Goal: Information Seeking & Learning: Understand process/instructions

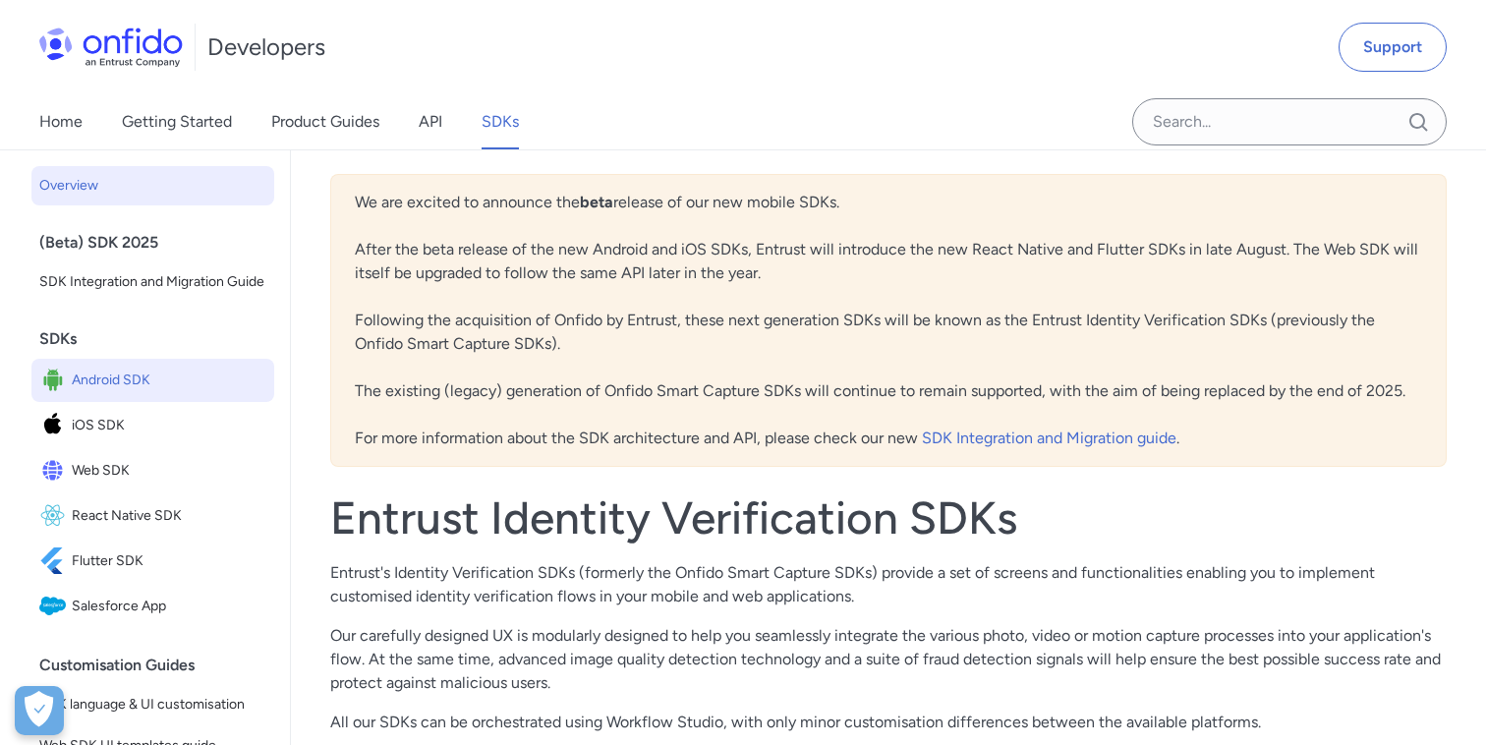
click at [92, 389] on span "Android SDK" at bounding box center [169, 381] width 195 height 28
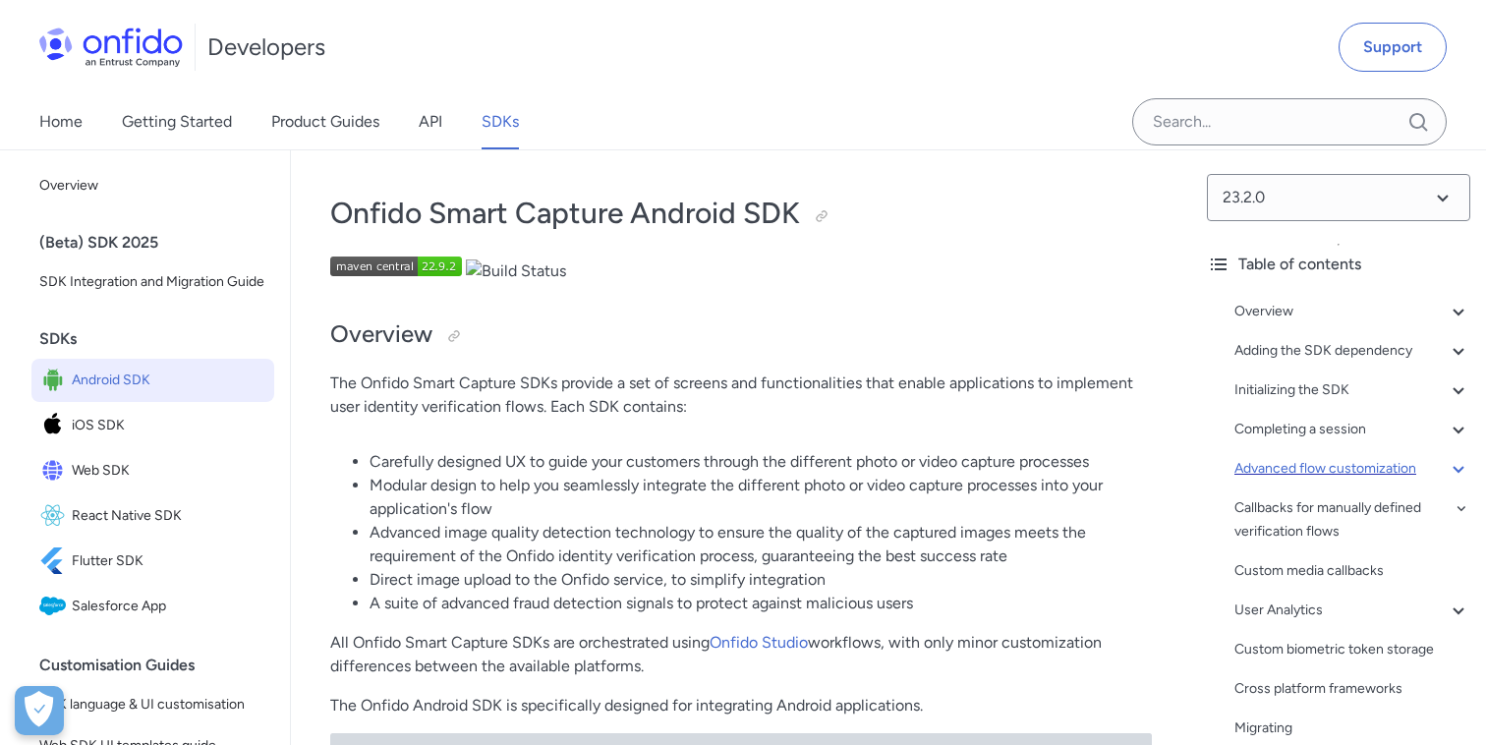
click at [1328, 466] on div "Advanced flow customization" at bounding box center [1352, 469] width 236 height 24
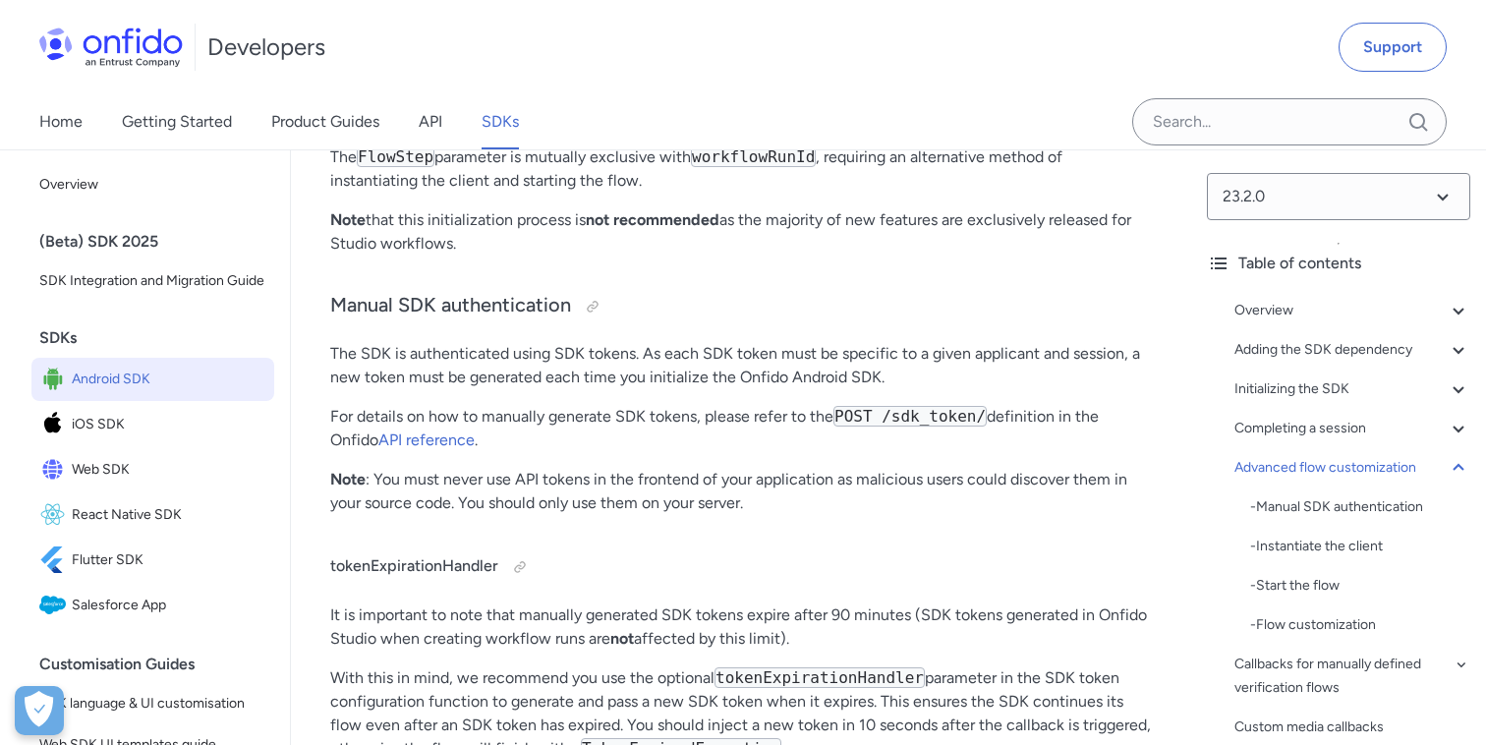
scroll to position [18137, 0]
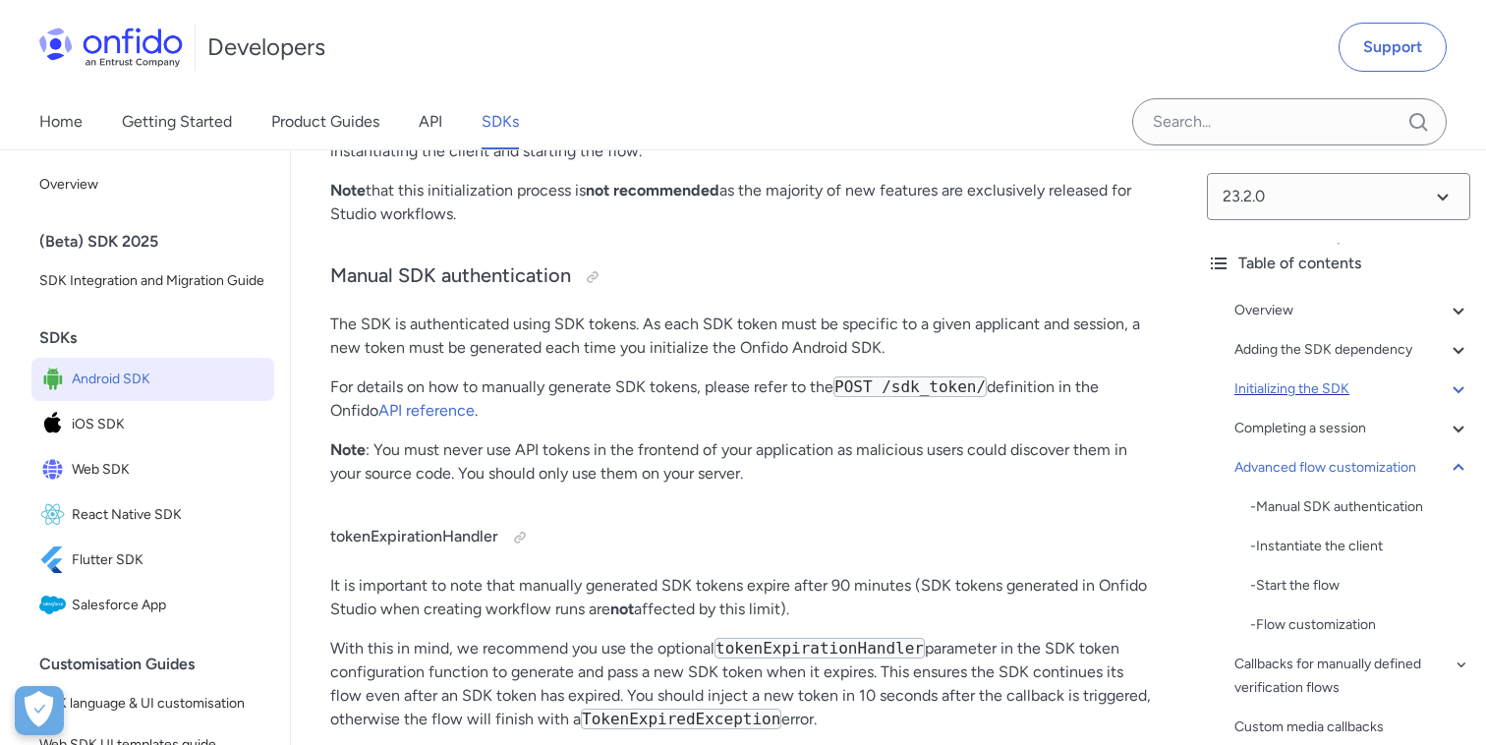
click at [1286, 394] on div "Initializing the SDK" at bounding box center [1352, 389] width 236 height 24
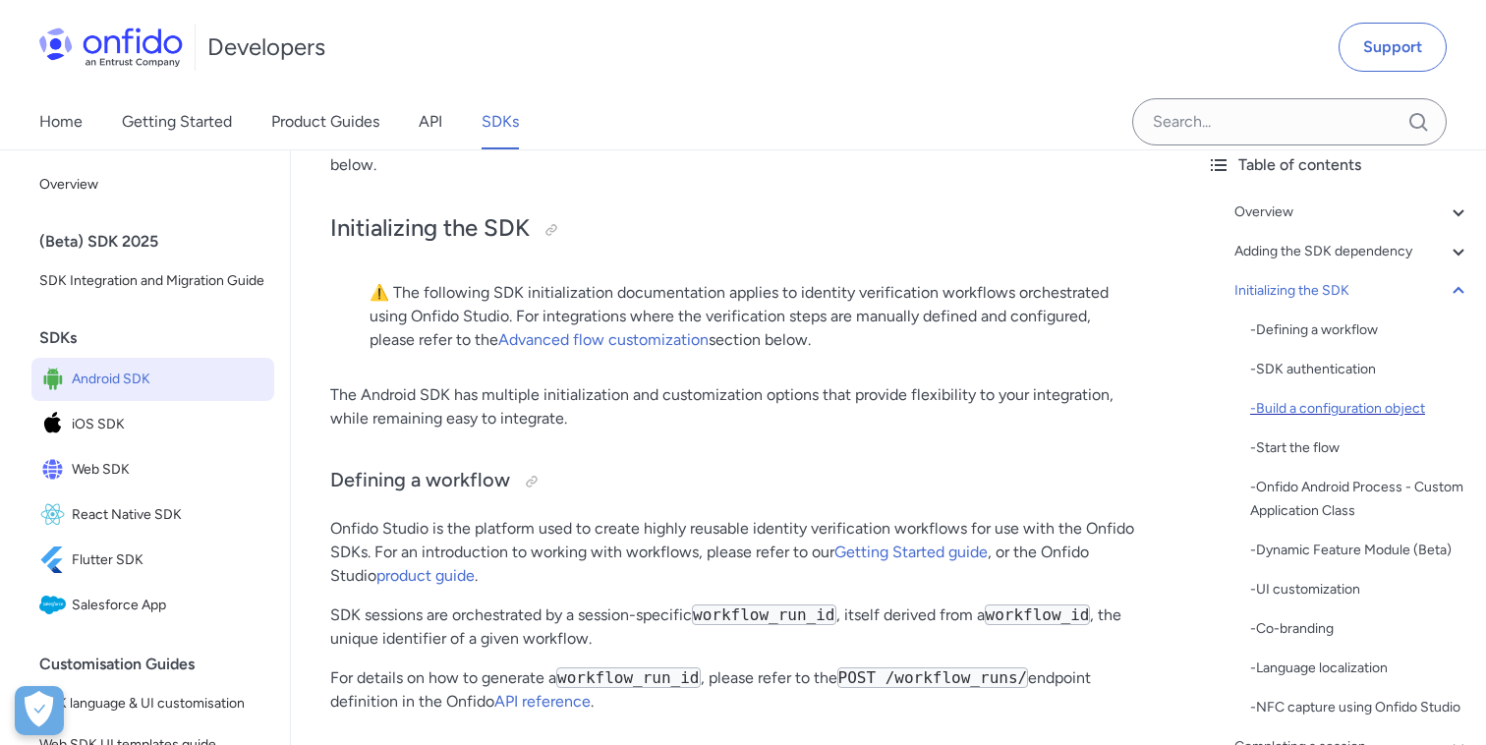
scroll to position [100, 0]
click at [1305, 655] on div "- Language localization" at bounding box center [1360, 667] width 220 height 24
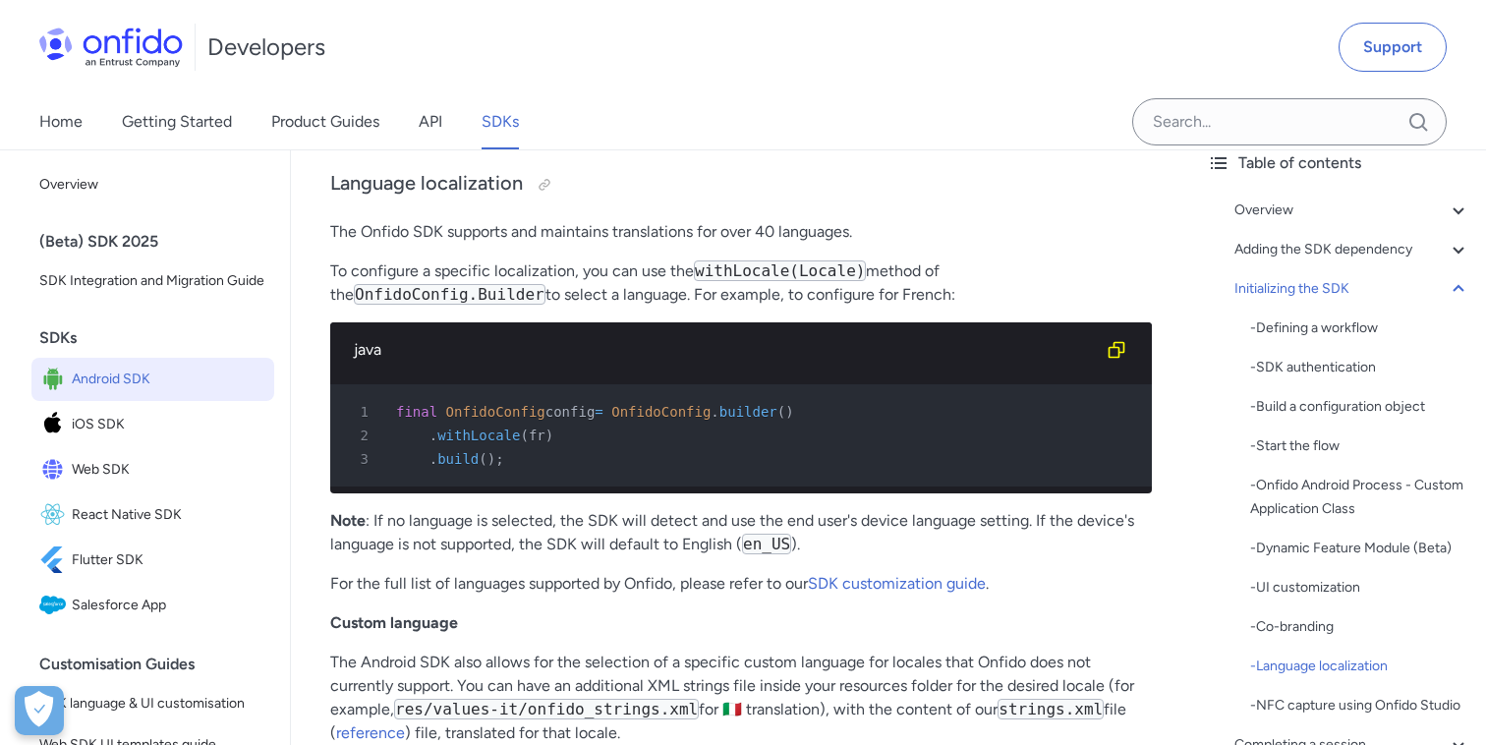
scroll to position [13655, 0]
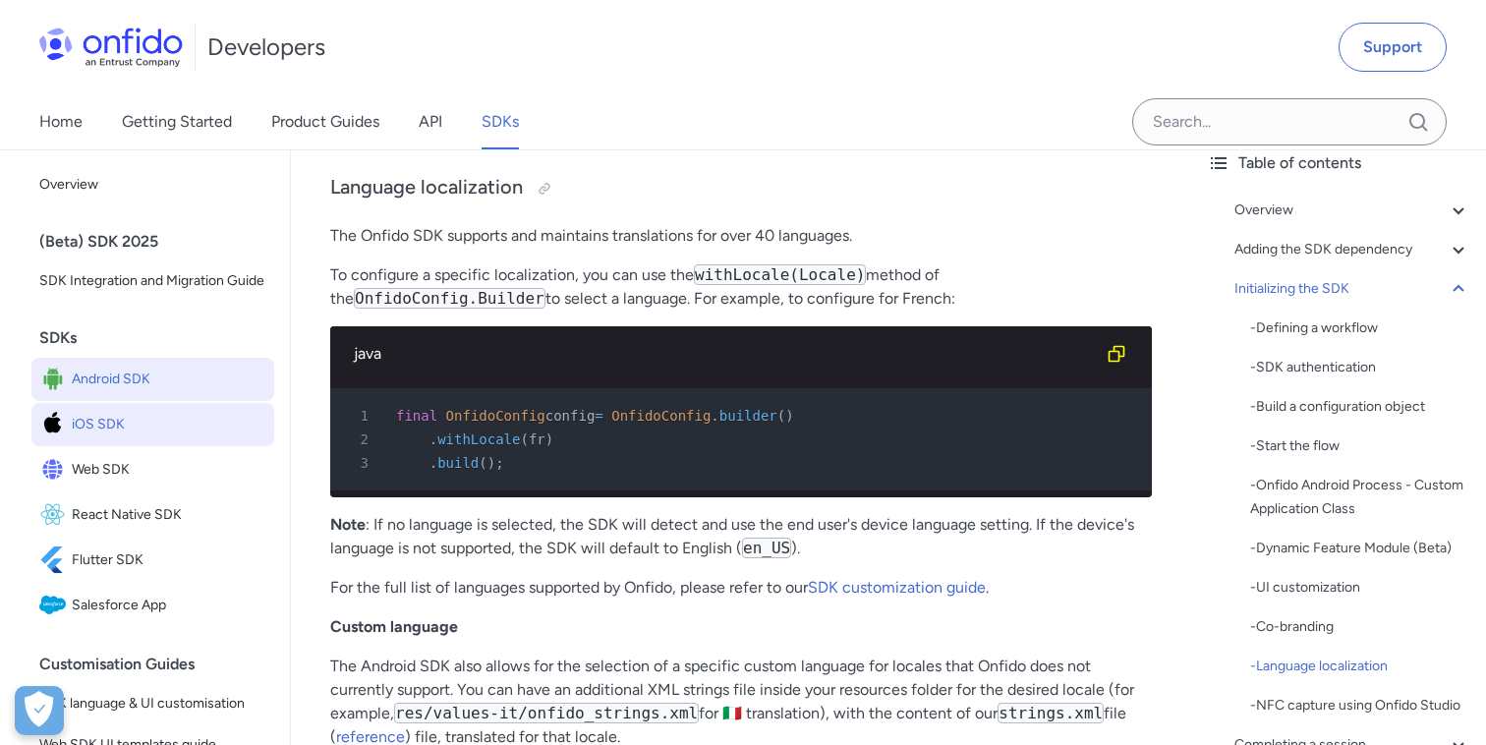
click at [96, 427] on span "iOS SDK" at bounding box center [169, 425] width 195 height 28
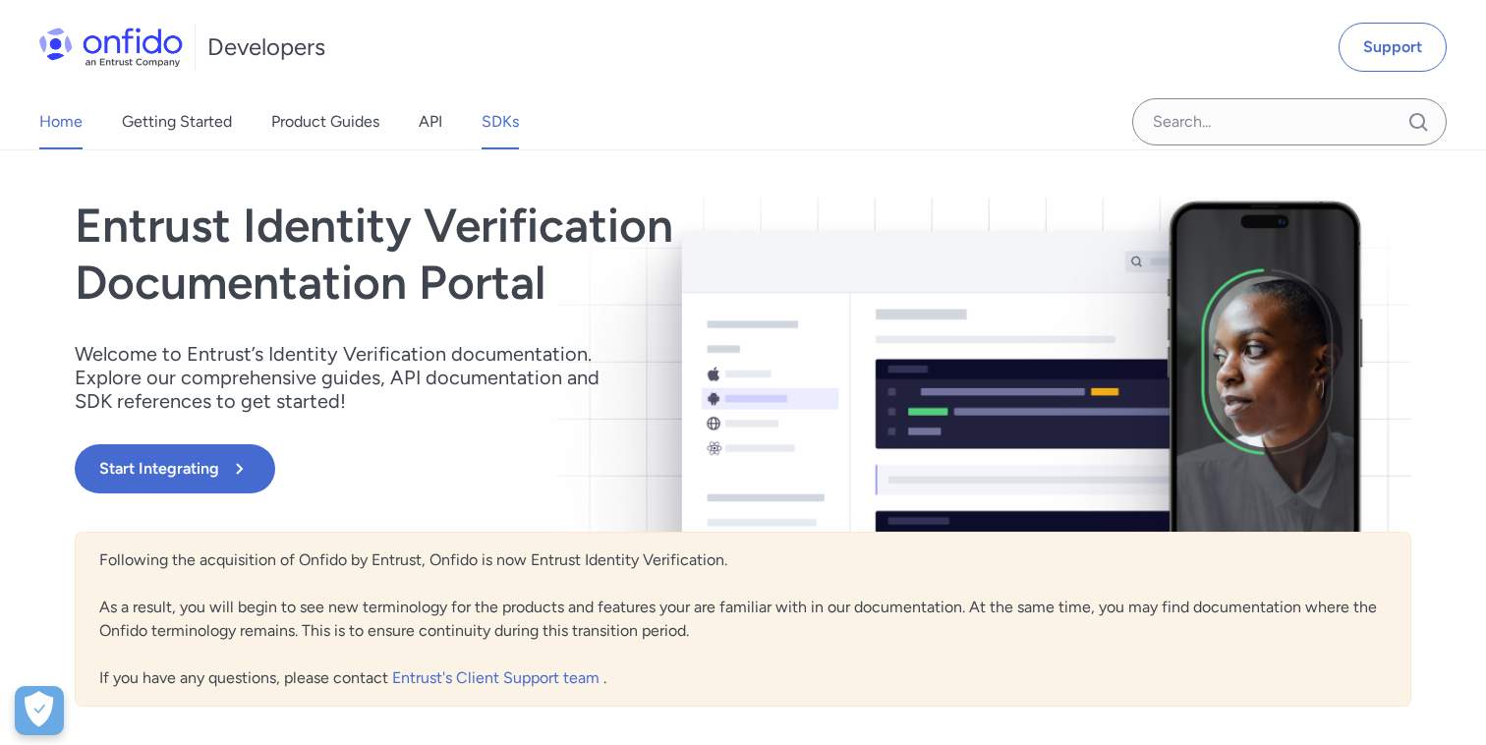
click at [509, 121] on link "SDKs" at bounding box center [500, 121] width 37 height 55
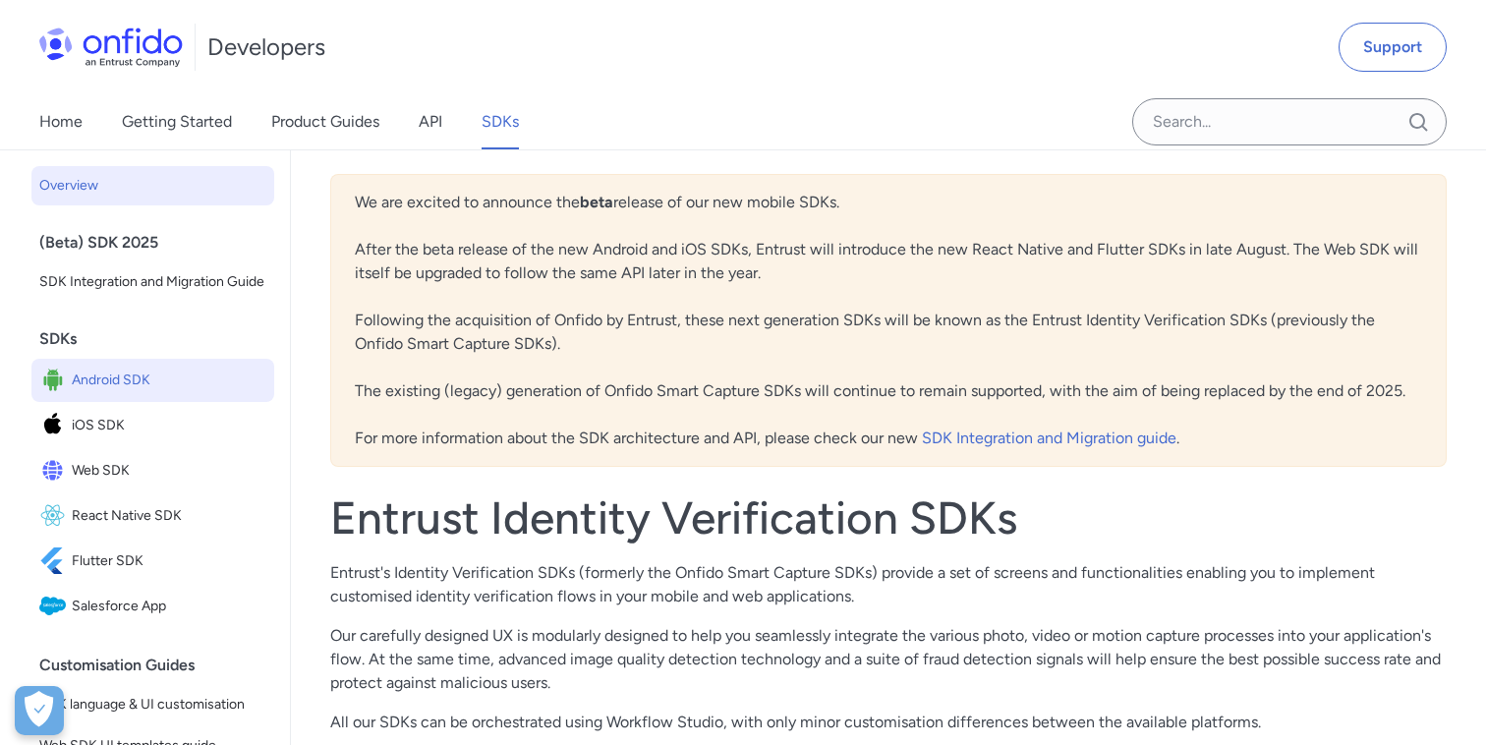
click at [93, 377] on span "Android SDK" at bounding box center [169, 381] width 195 height 28
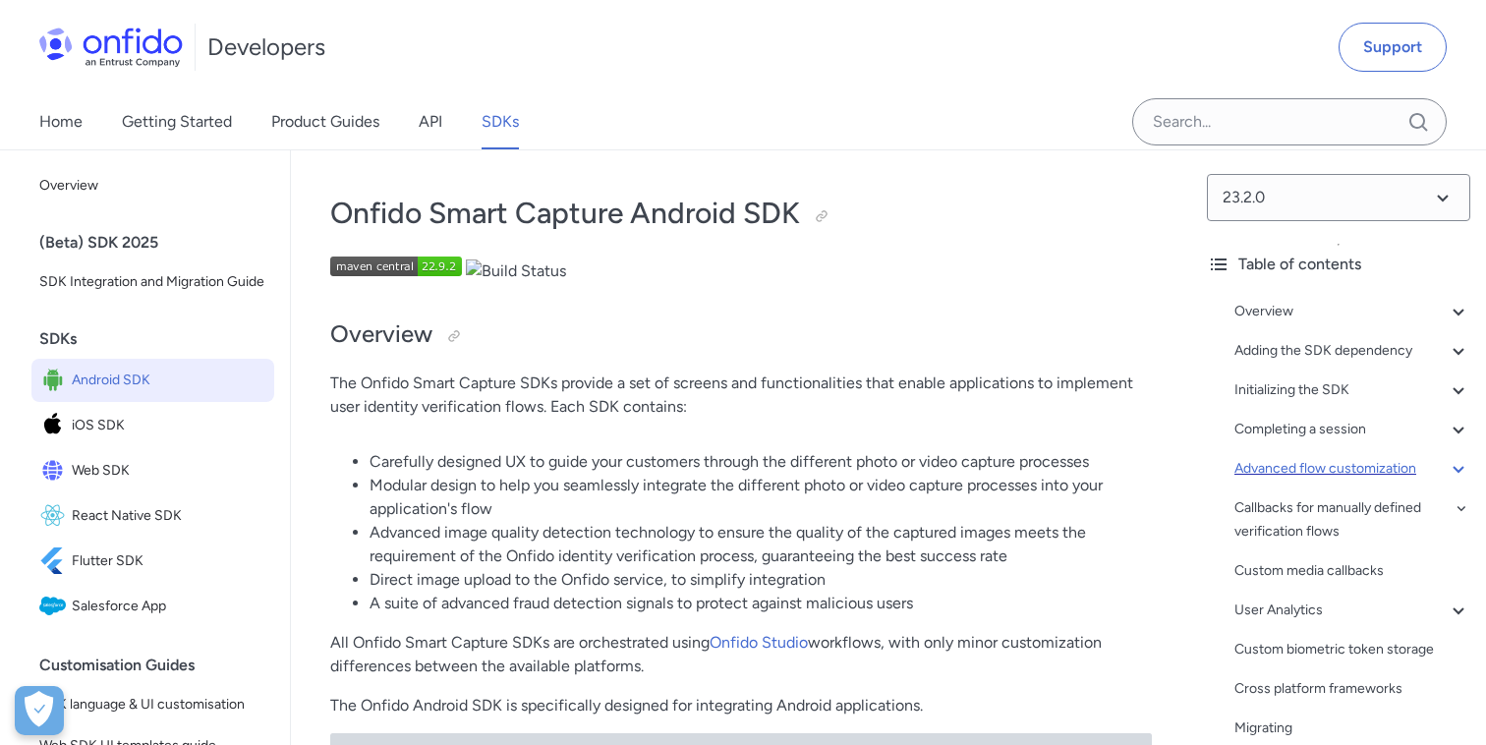
click at [1405, 467] on div "Advanced flow customization" at bounding box center [1352, 469] width 236 height 24
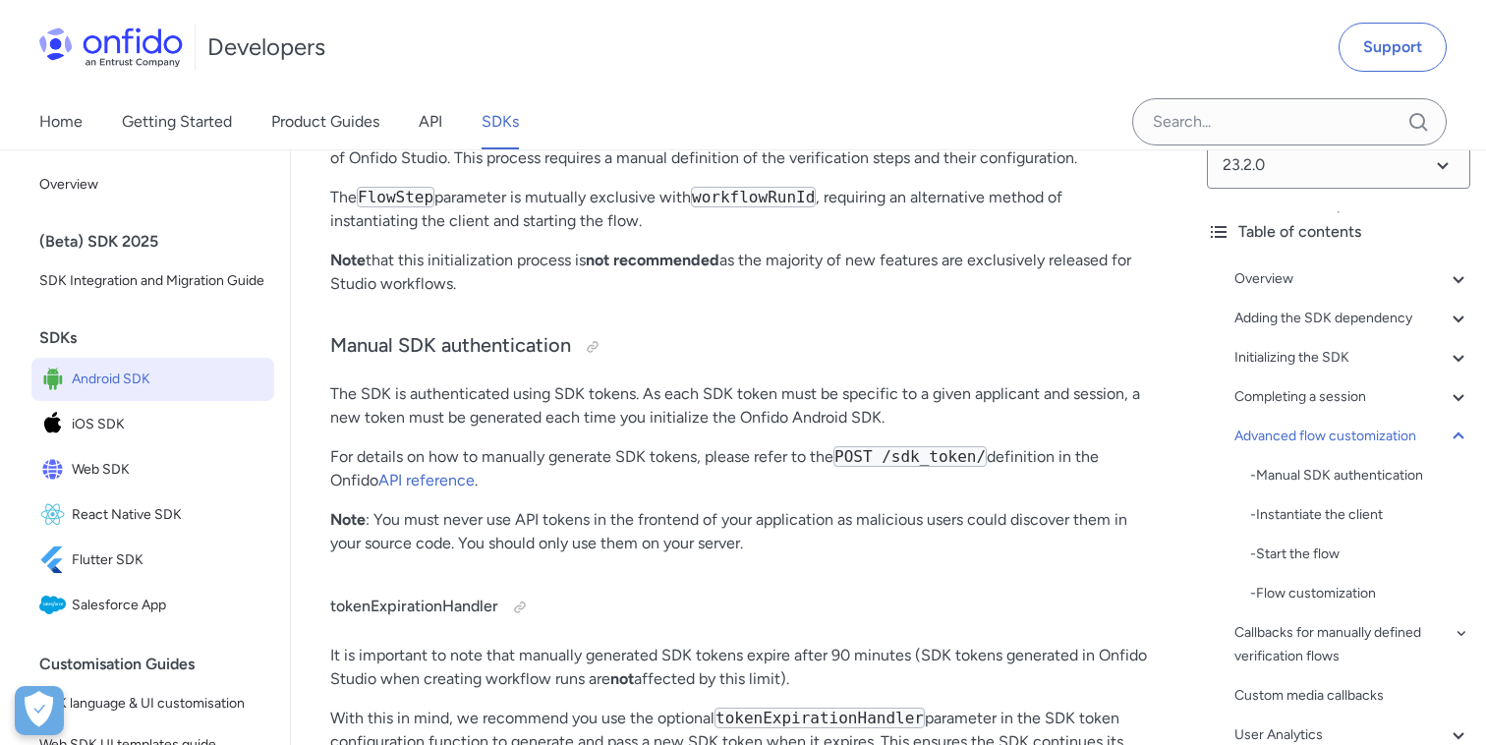
scroll to position [33, 0]
click at [1302, 584] on div "- Flow customization" at bounding box center [1360, 592] width 220 height 24
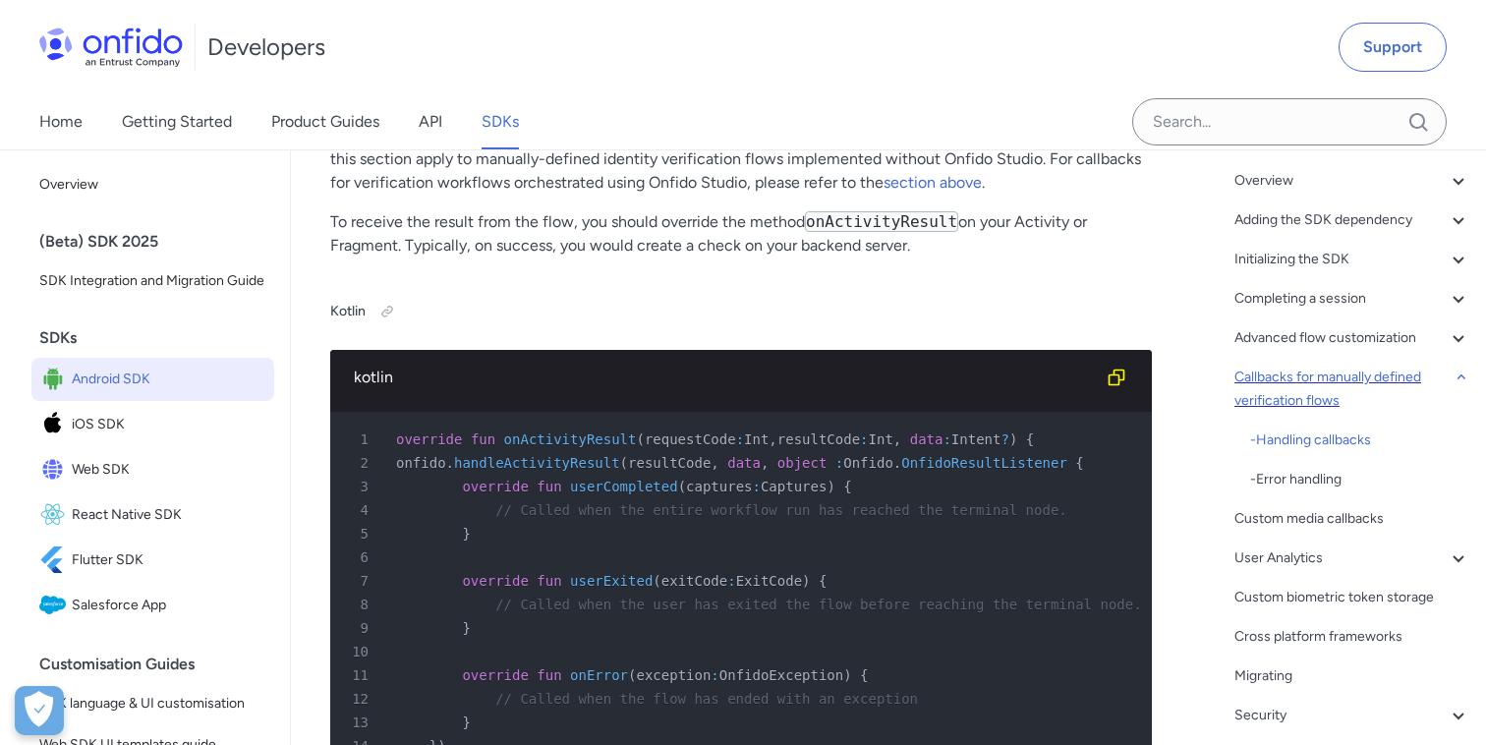
scroll to position [153, 0]
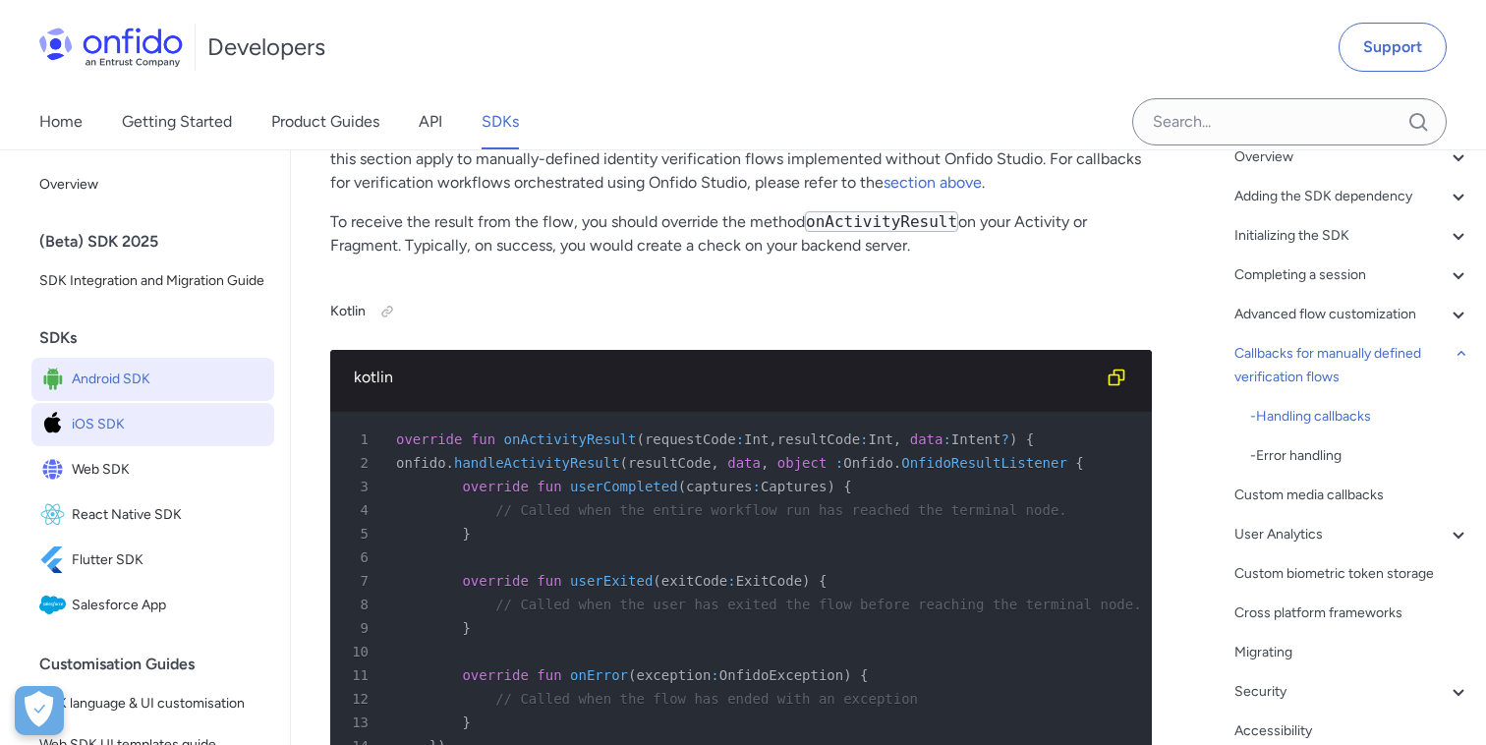
click at [118, 424] on span "iOS SDK" at bounding box center [169, 425] width 195 height 28
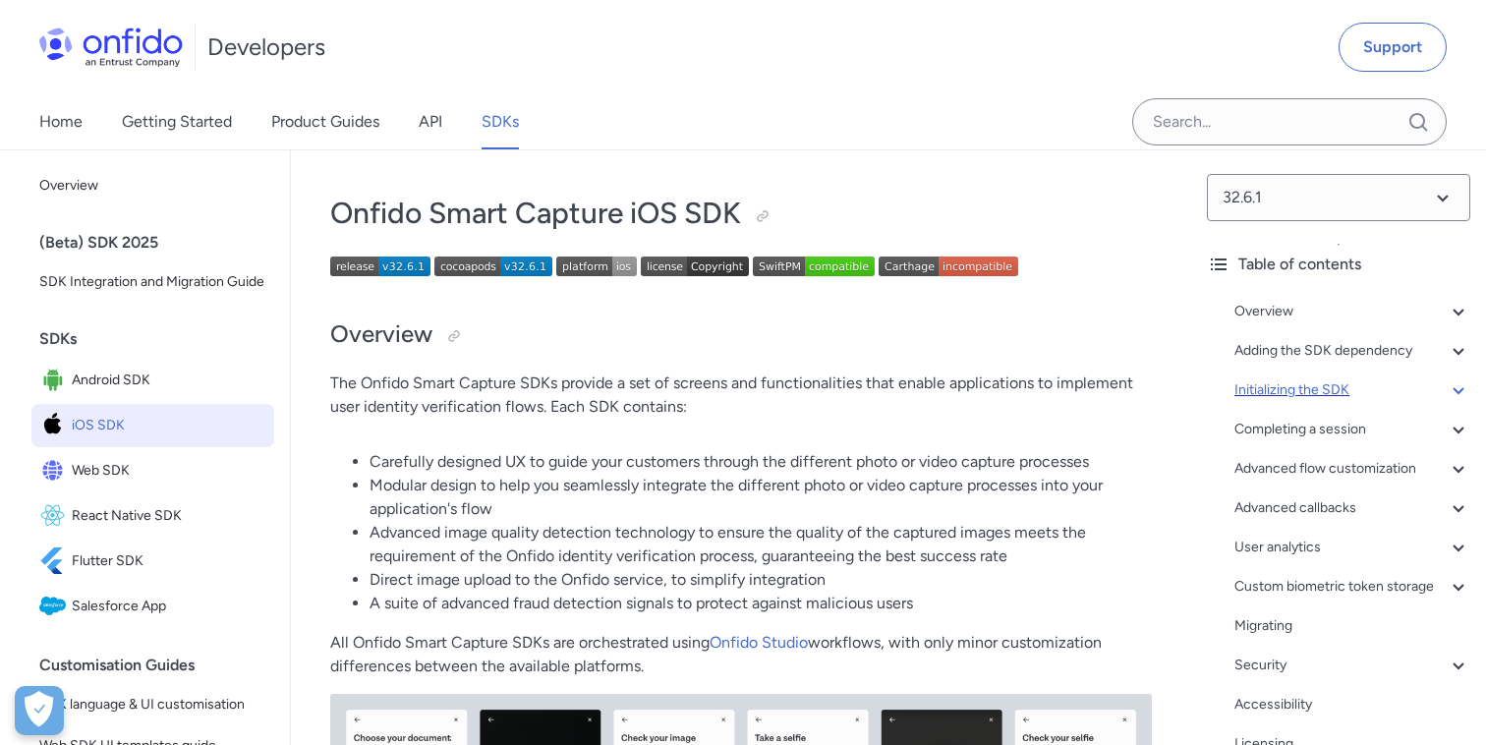
click at [1281, 386] on div "Initializing the SDK" at bounding box center [1352, 390] width 236 height 24
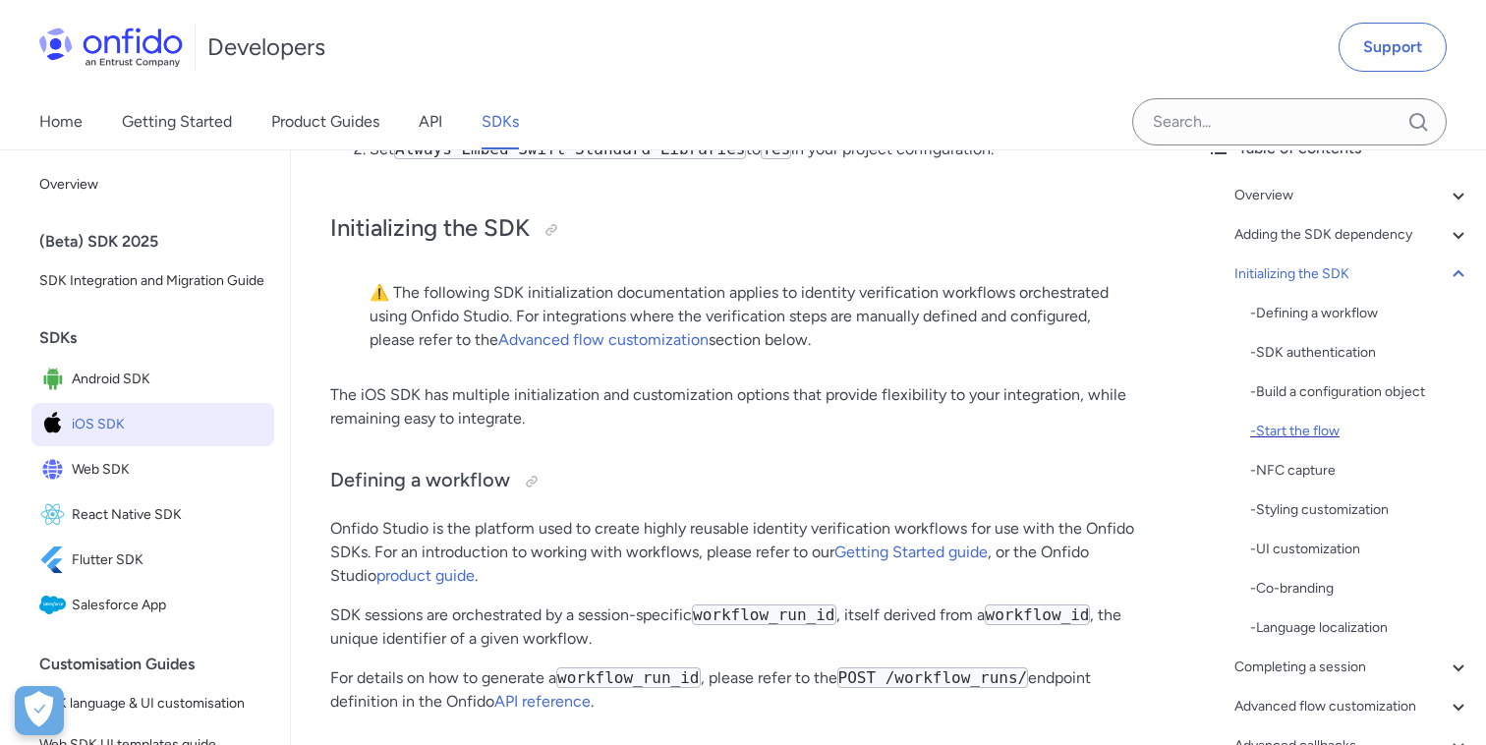
scroll to position [146, 0]
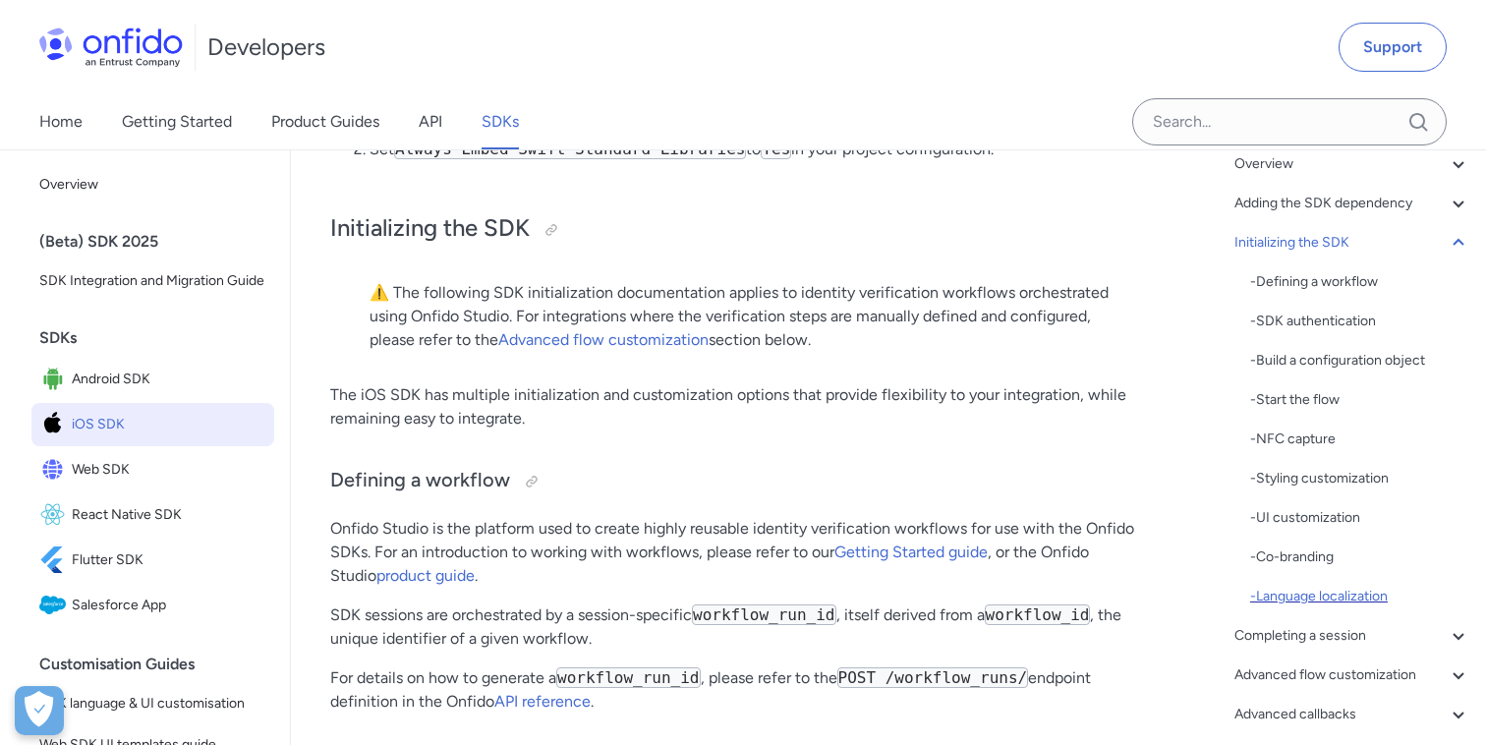
click at [1307, 595] on div "- Language localization" at bounding box center [1360, 597] width 220 height 24
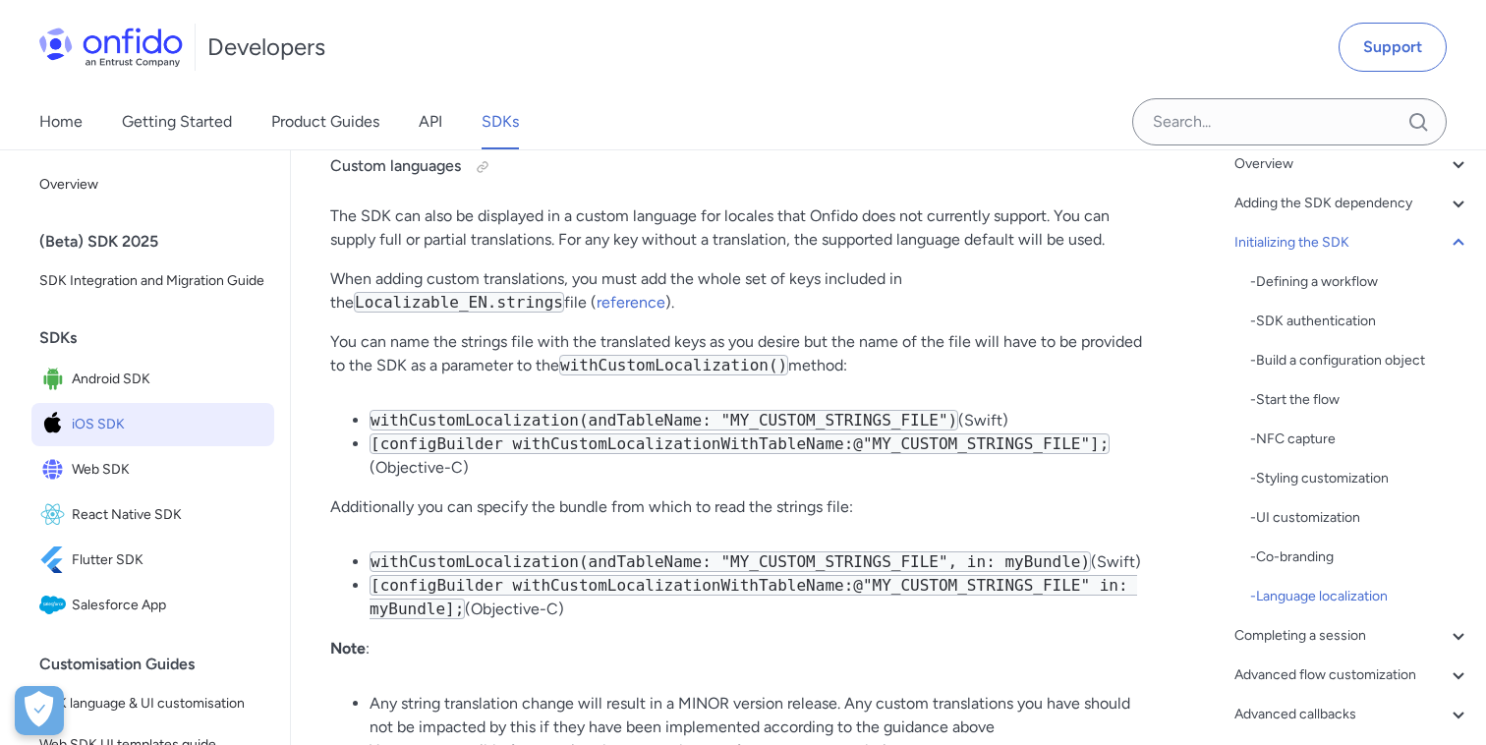
scroll to position [13569, 0]
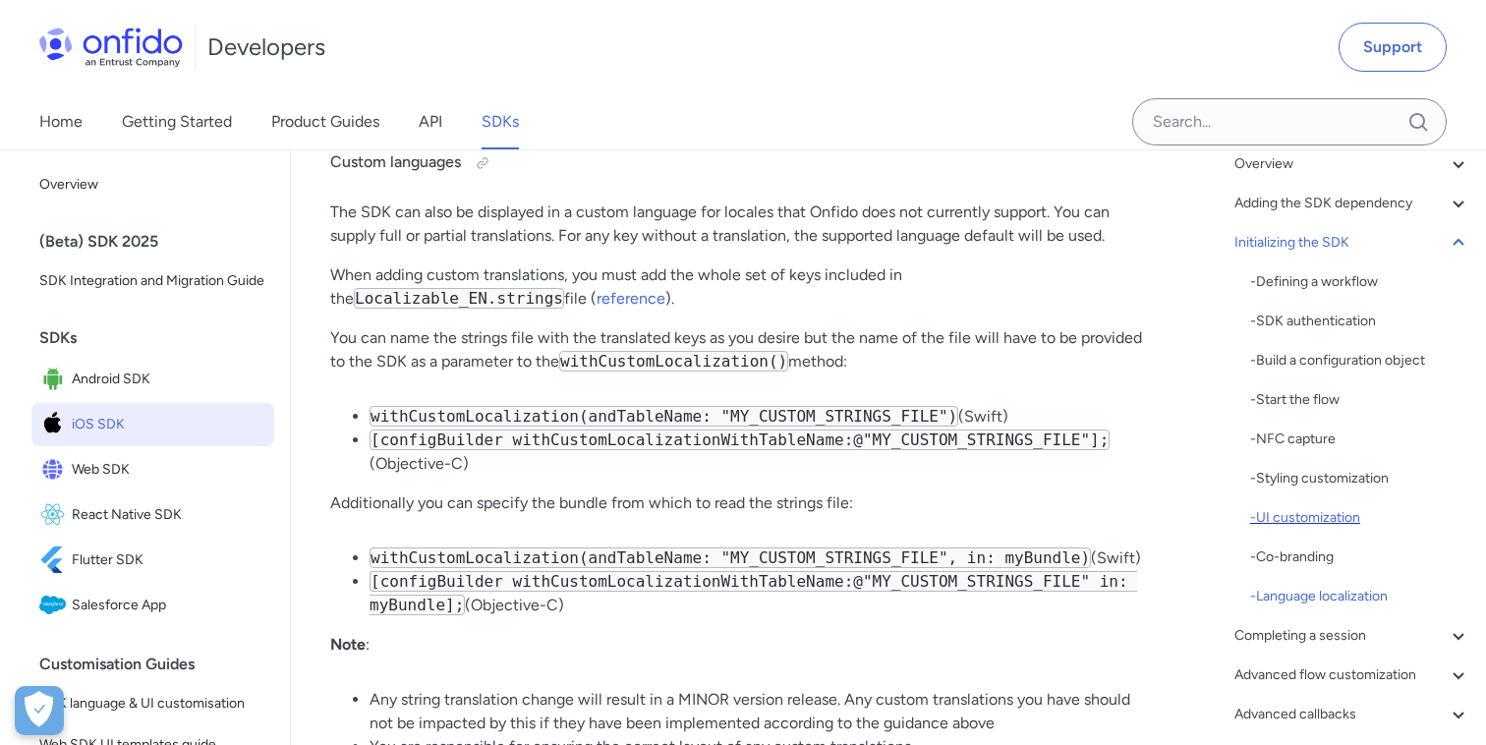
click at [1320, 513] on div "- UI customization" at bounding box center [1360, 518] width 220 height 24
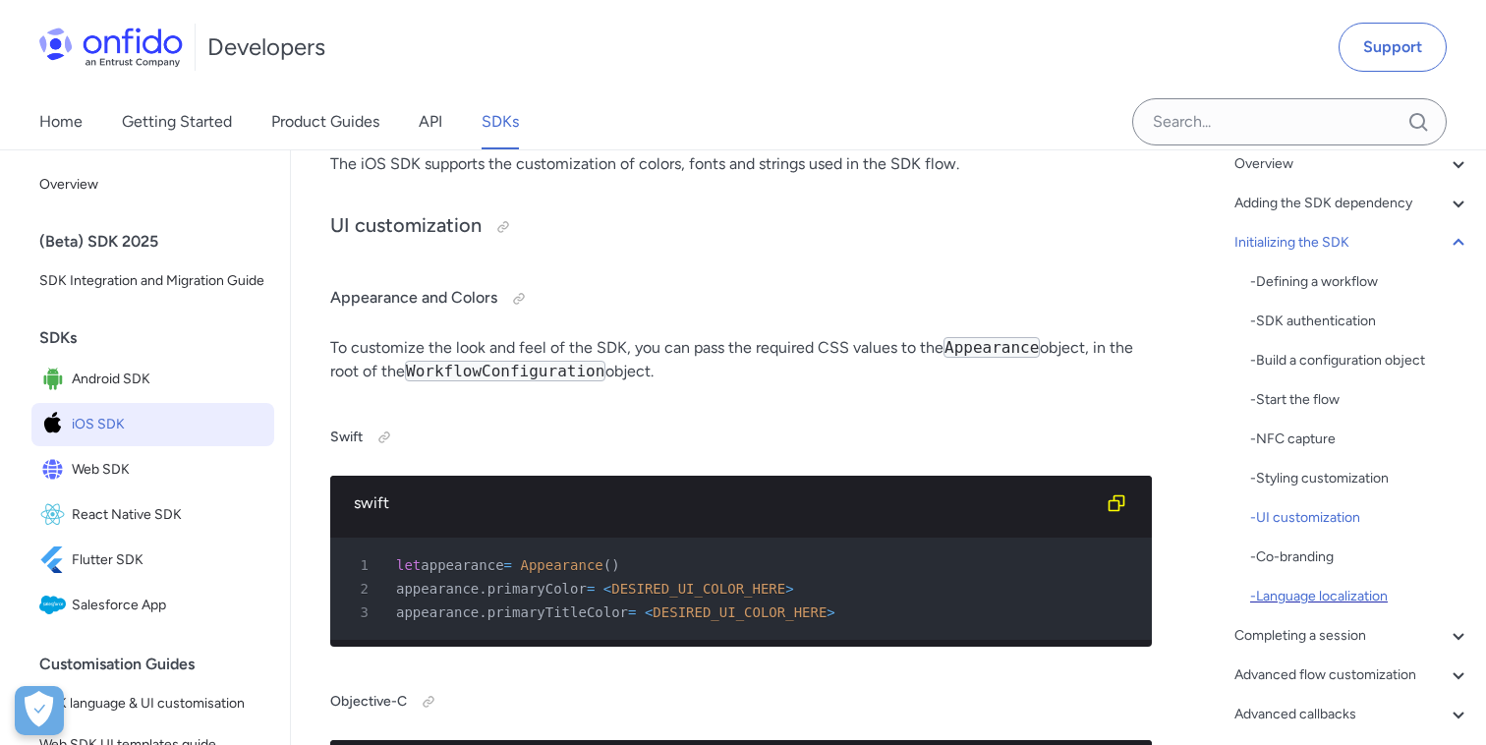
click at [1293, 594] on div "- Language localization" at bounding box center [1360, 597] width 220 height 24
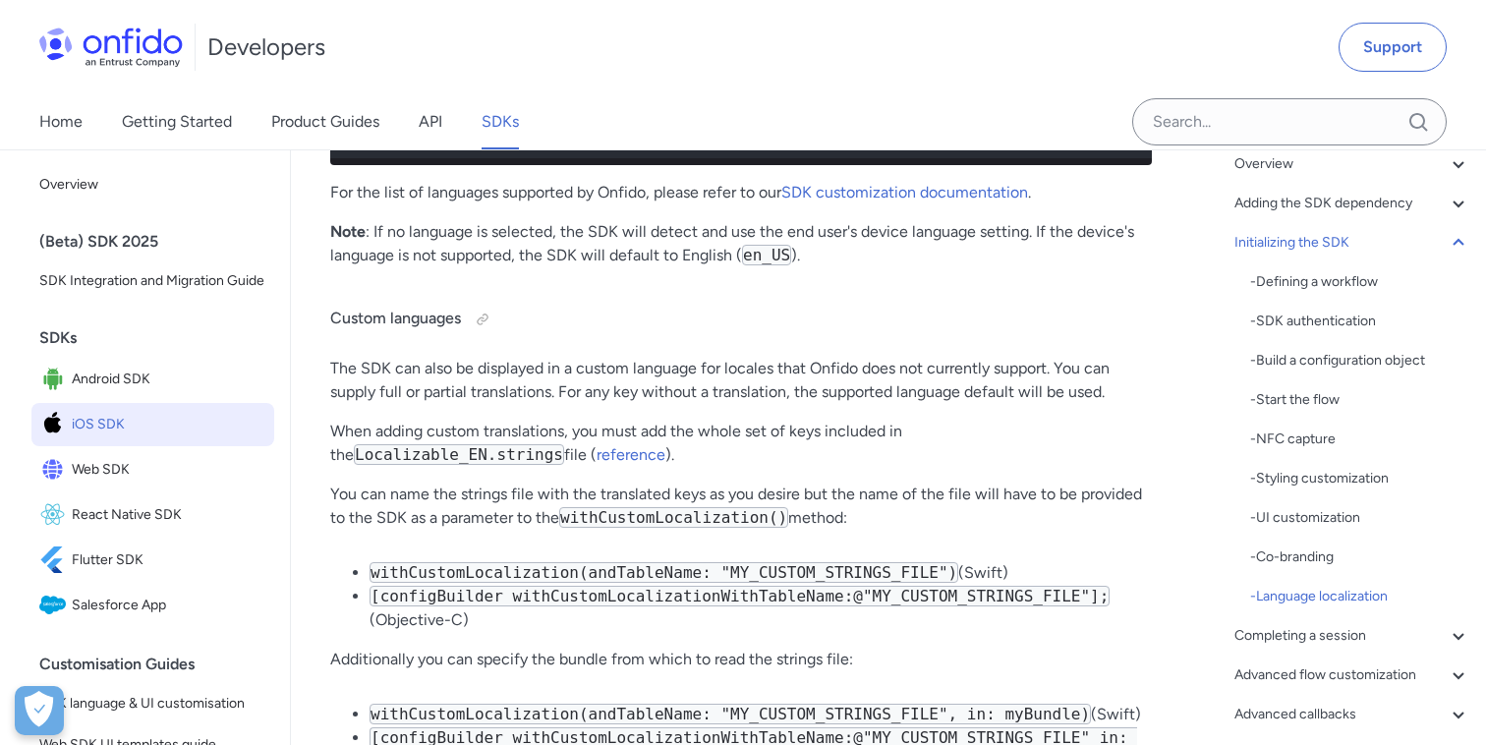
scroll to position [13416, 0]
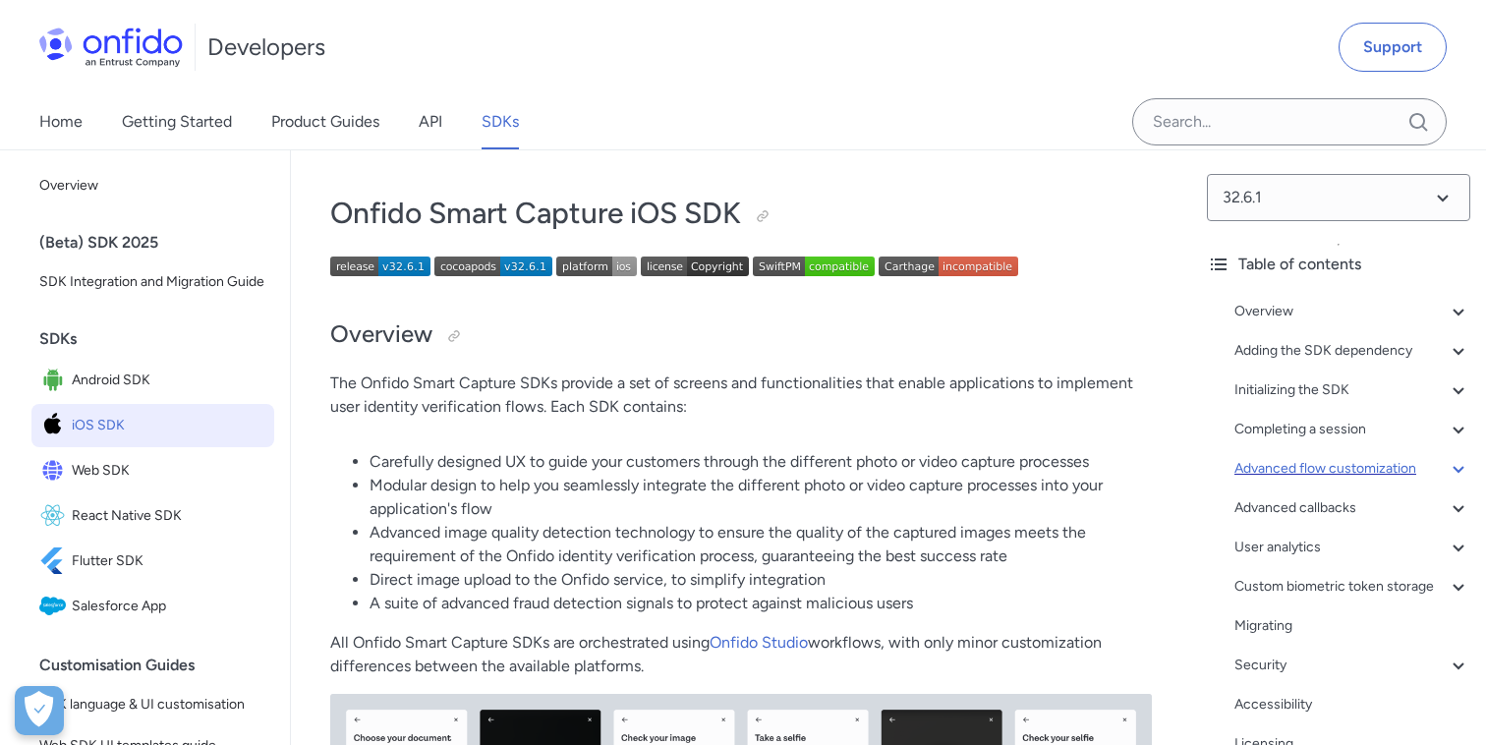
click at [1384, 469] on div "Advanced flow customization" at bounding box center [1352, 469] width 236 height 24
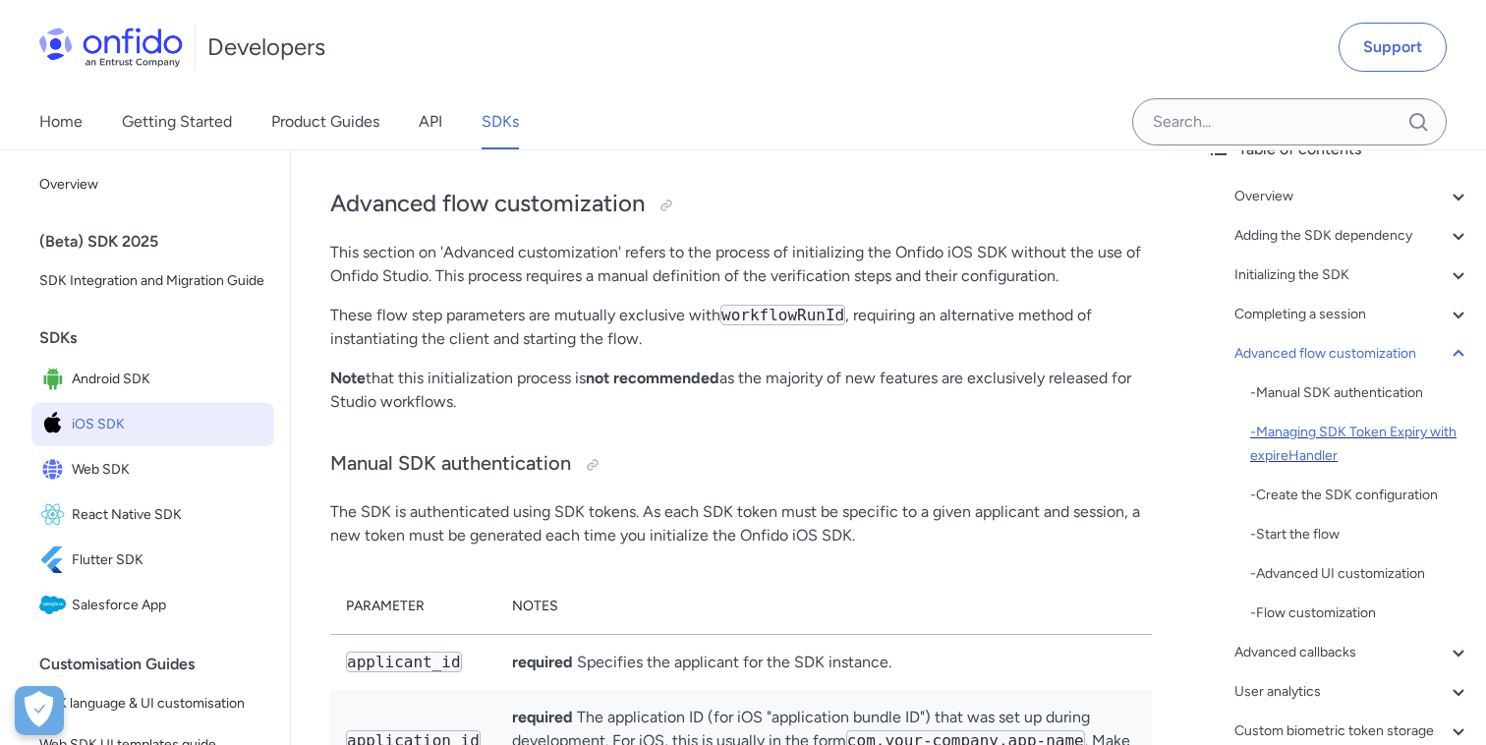
scroll to position [120, 0]
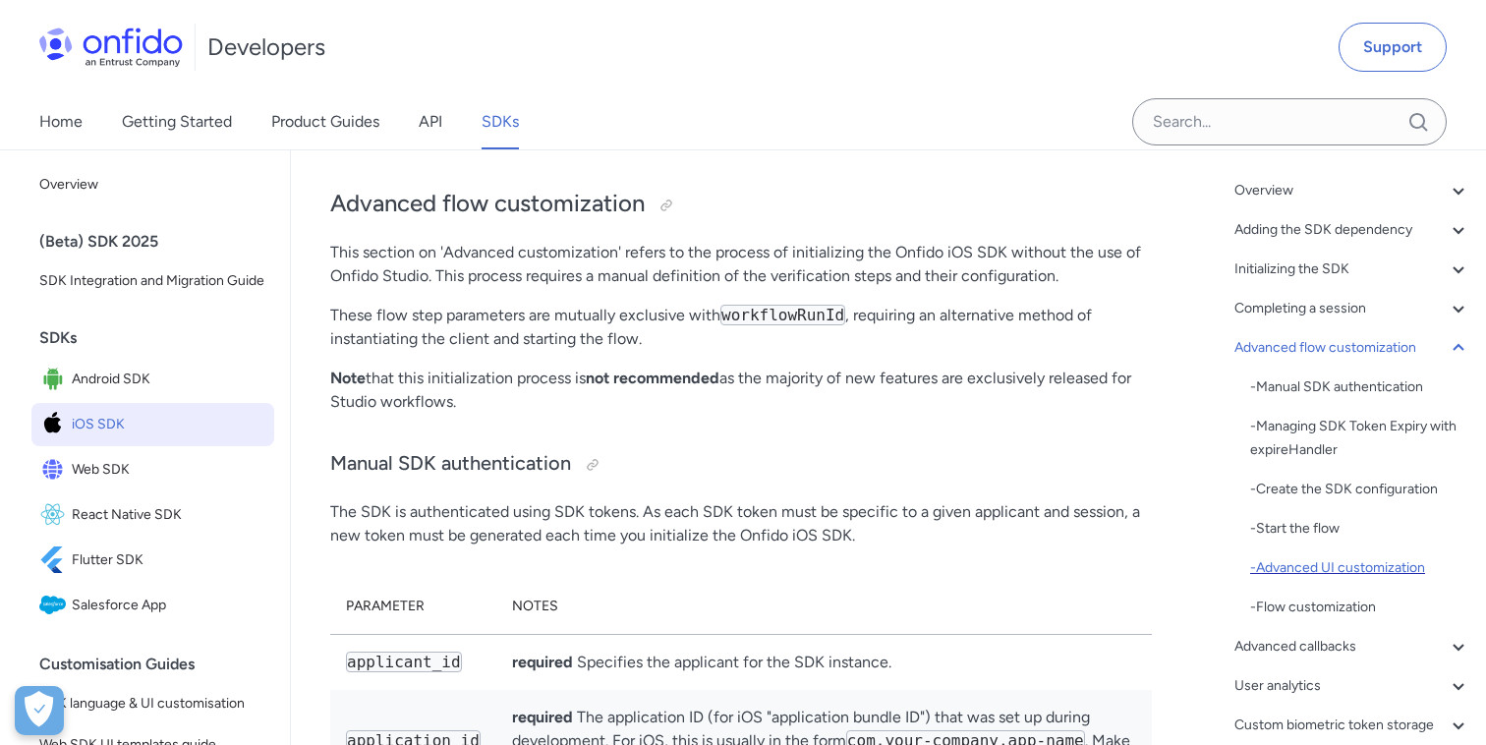
click at [1350, 574] on div "- Advanced UI customization" at bounding box center [1360, 568] width 220 height 24
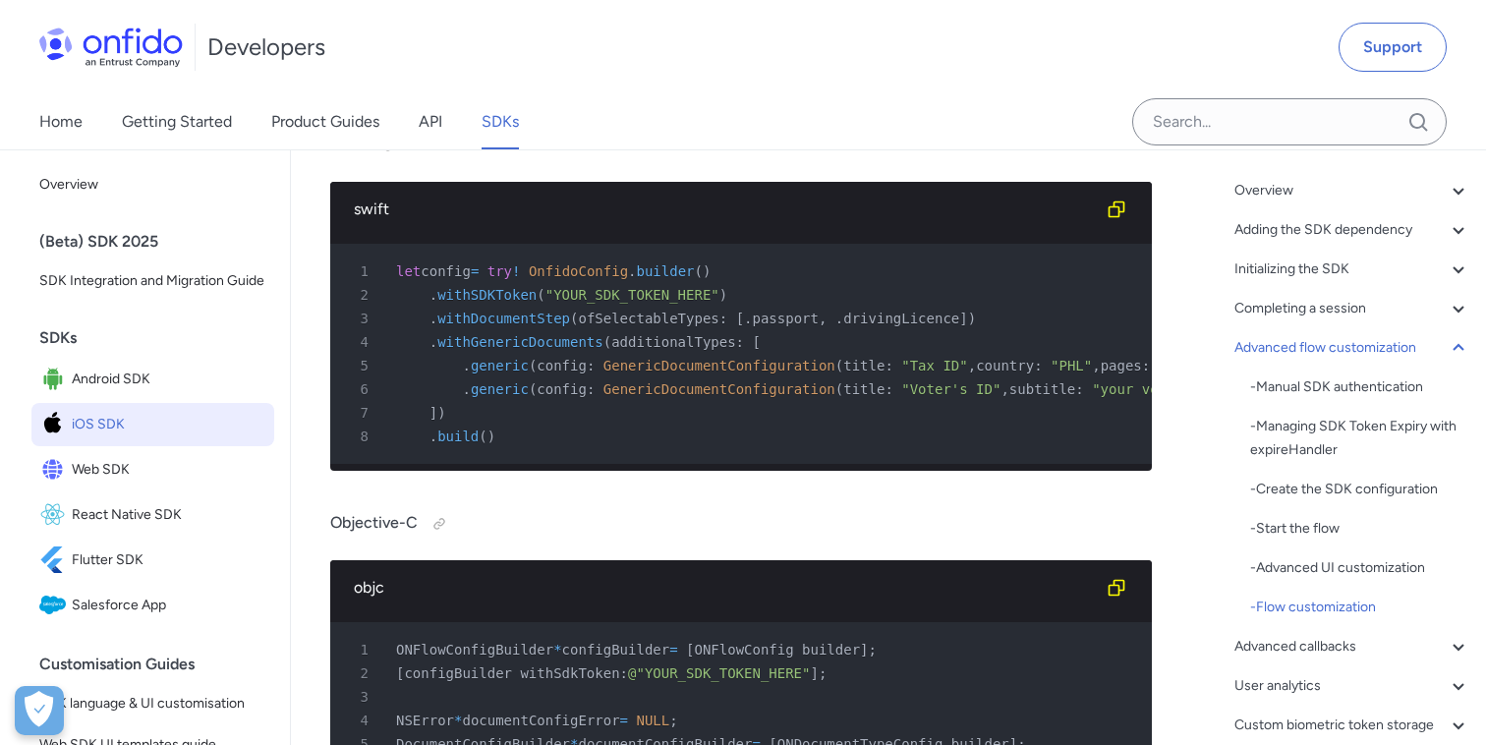
scroll to position [33825, 0]
